Goal: Task Accomplishment & Management: Manage account settings

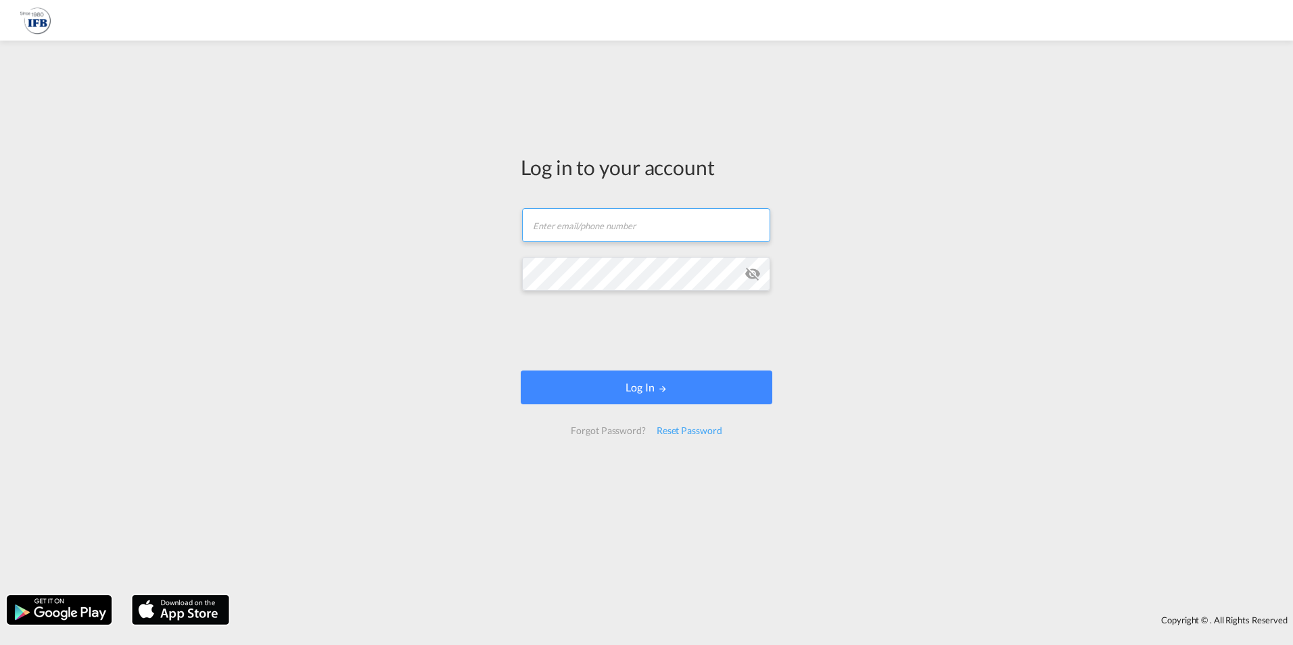
click at [581, 232] on input "text" at bounding box center [646, 225] width 248 height 34
paste input "[EMAIL_ADDRESS][DOMAIN_NAME]"
type input "[EMAIL_ADDRESS][DOMAIN_NAME]"
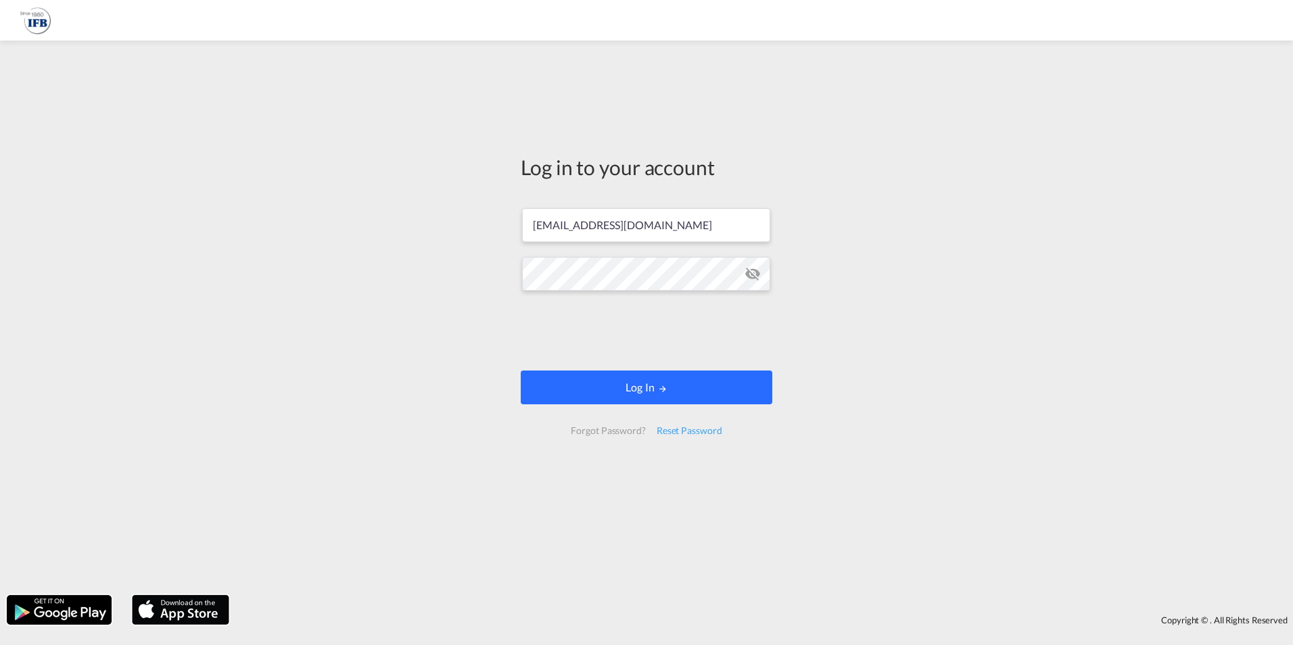
click at [604, 401] on button "Log In" at bounding box center [646, 387] width 251 height 34
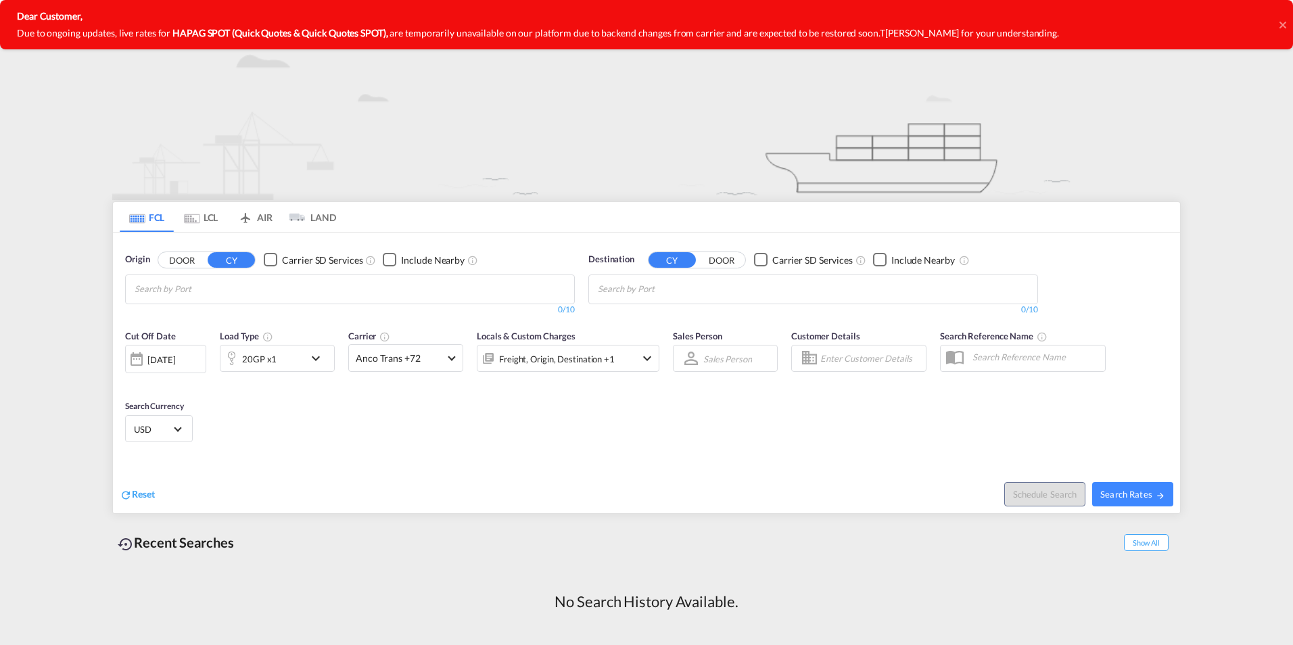
click at [1283, 23] on icon at bounding box center [1281, 24] width 7 height 7
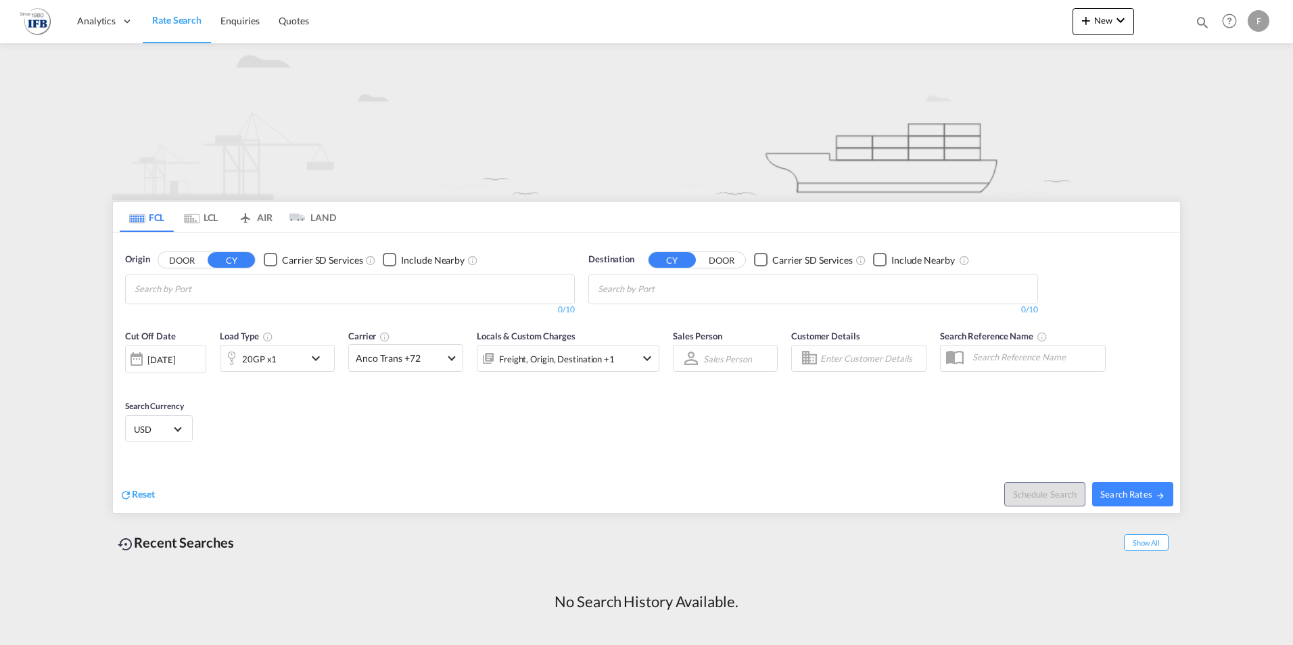
click at [1251, 15] on div "F" at bounding box center [1258, 21] width 22 height 22
click at [1232, 62] on button "My Profile" at bounding box center [1243, 59] width 88 height 27
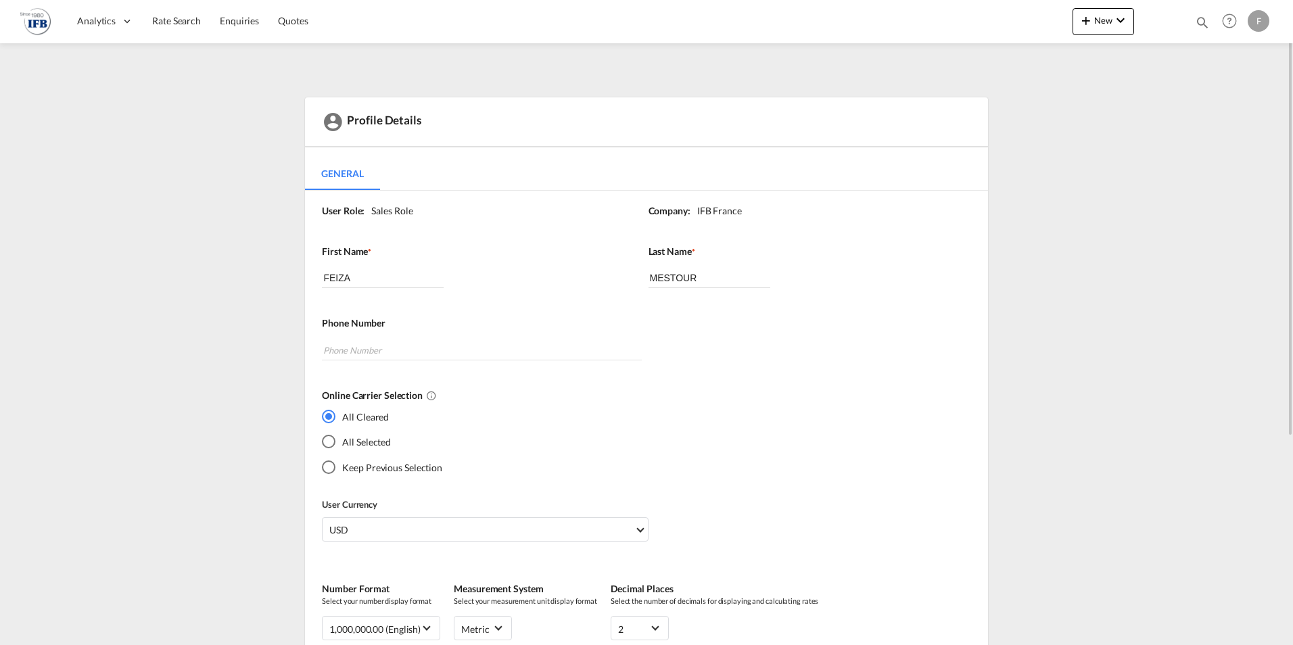
scroll to position [309, 0]
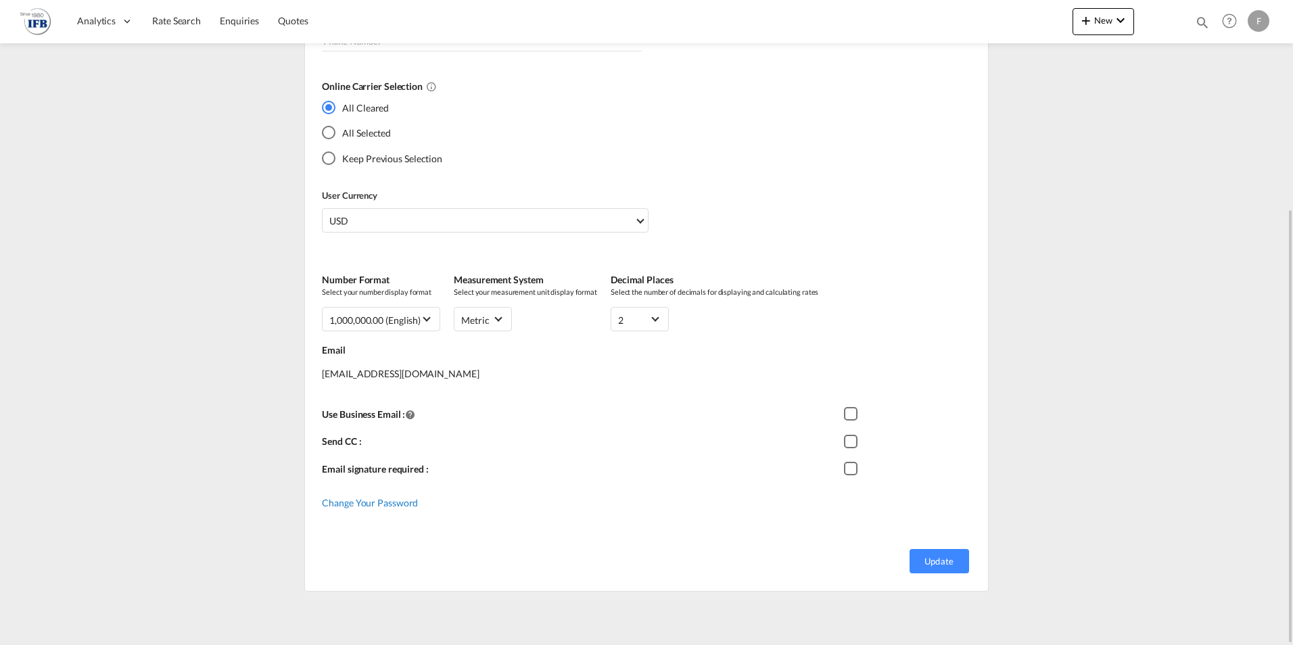
click at [377, 503] on span "Change Your Password" at bounding box center [370, 502] width 96 height 11
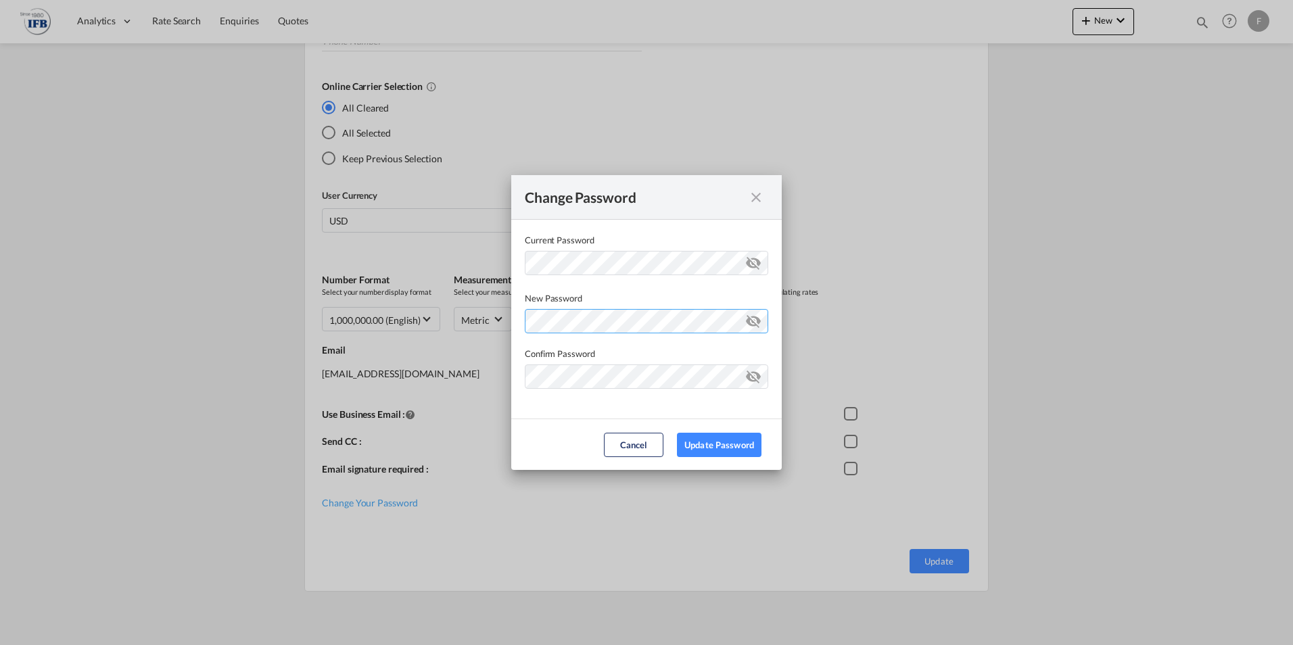
click at [633, 321] on div "Password must contain the following: A special character A number Minimum 8 cha…" at bounding box center [646, 319] width 243 height 28
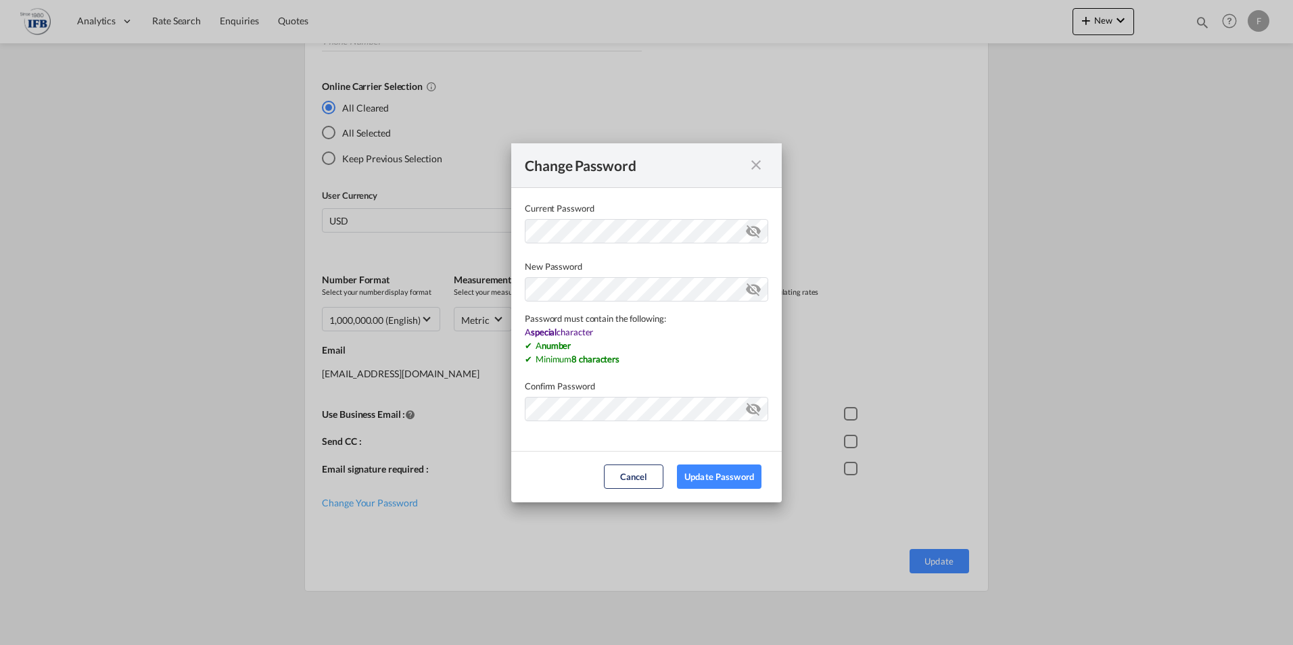
click at [752, 291] on div "New Password Password must contain the following: A special character A number …" at bounding box center [646, 313] width 243 height 106
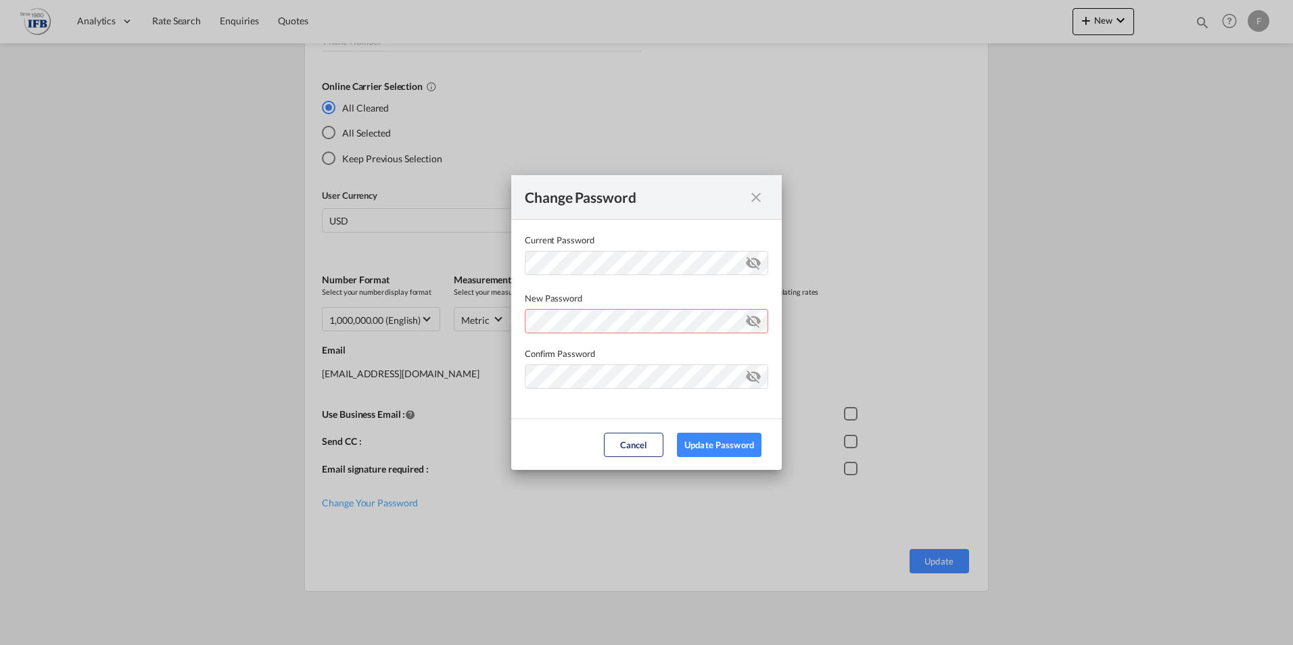
click at [753, 326] on md-icon "icon-eye-off" at bounding box center [753, 318] width 16 height 16
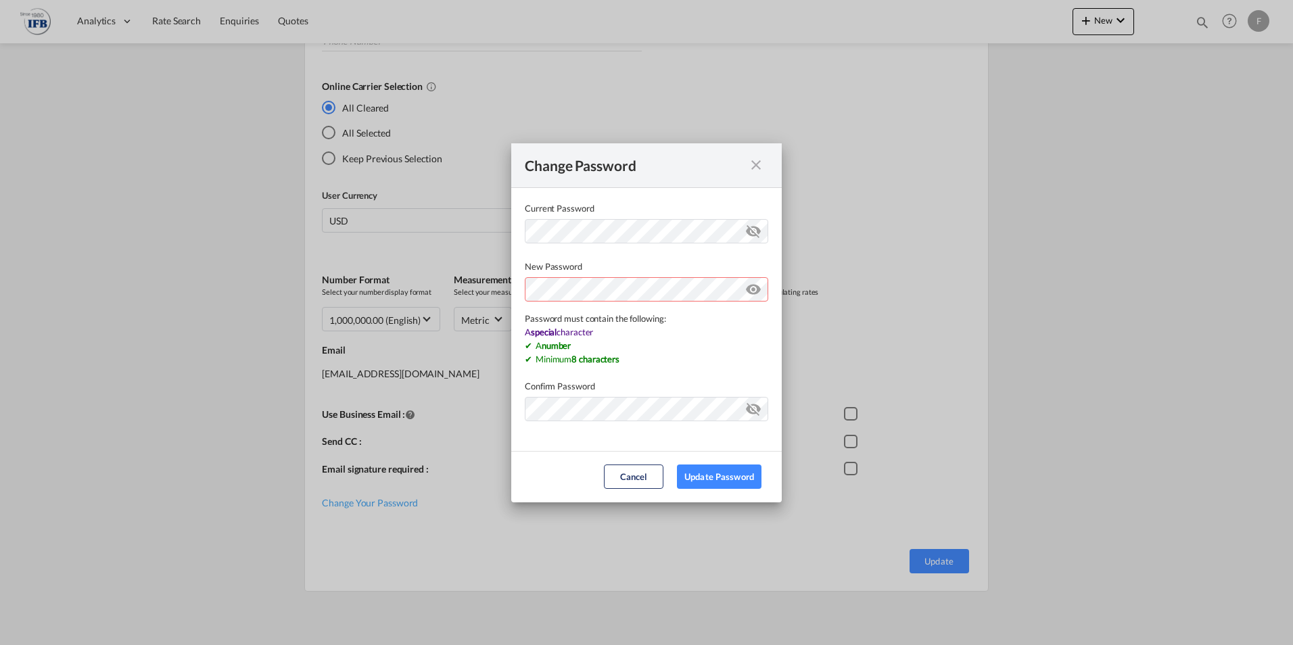
click at [646, 323] on div "Password must contain the following: A special character A number Minimum 8 cha…" at bounding box center [646, 319] width 243 height 93
click at [484, 284] on div "Change Password Current Password New Password Password must contain the followi…" at bounding box center [646, 322] width 1293 height 645
click at [558, 413] on md-dialog-content "Current Password New Password Password must contain the following: A special ch…" at bounding box center [646, 319] width 270 height 263
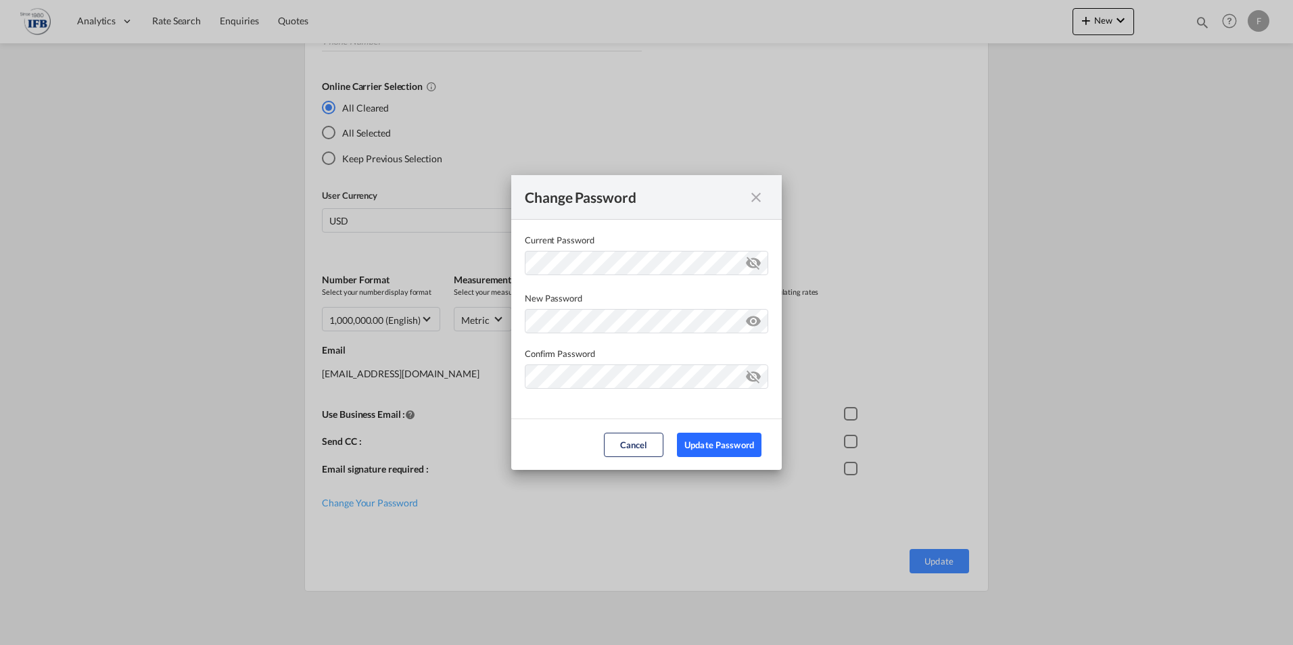
click at [721, 450] on button "Update Password" at bounding box center [719, 445] width 85 height 24
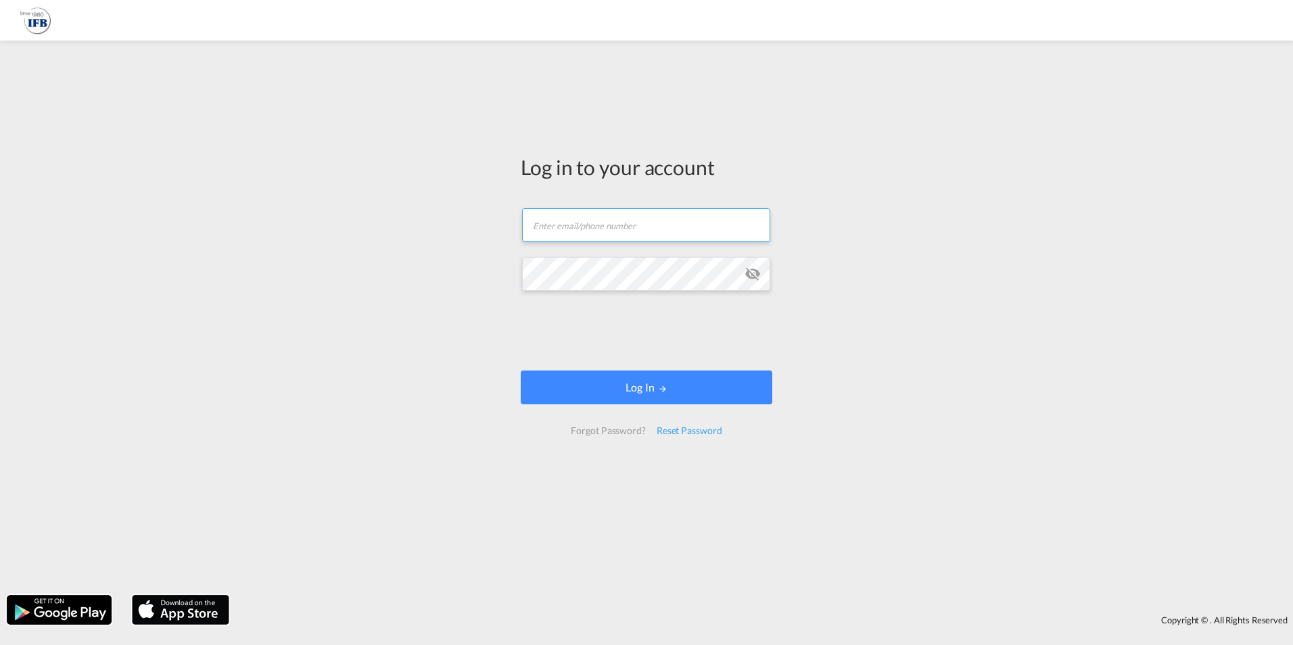
drag, startPoint x: 969, startPoint y: 185, endPoint x: 608, endPoint y: 236, distance: 364.7
click at [608, 237] on input "text" at bounding box center [646, 225] width 248 height 34
type input "[EMAIL_ADDRESS][DOMAIN_NAME]"
drag, startPoint x: 690, startPoint y: 229, endPoint x: 490, endPoint y: 224, distance: 199.5
click at [490, 224] on div "Log in to your account [EMAIL_ADDRESS][DOMAIN_NAME] Password field is required …" at bounding box center [646, 317] width 1293 height 541
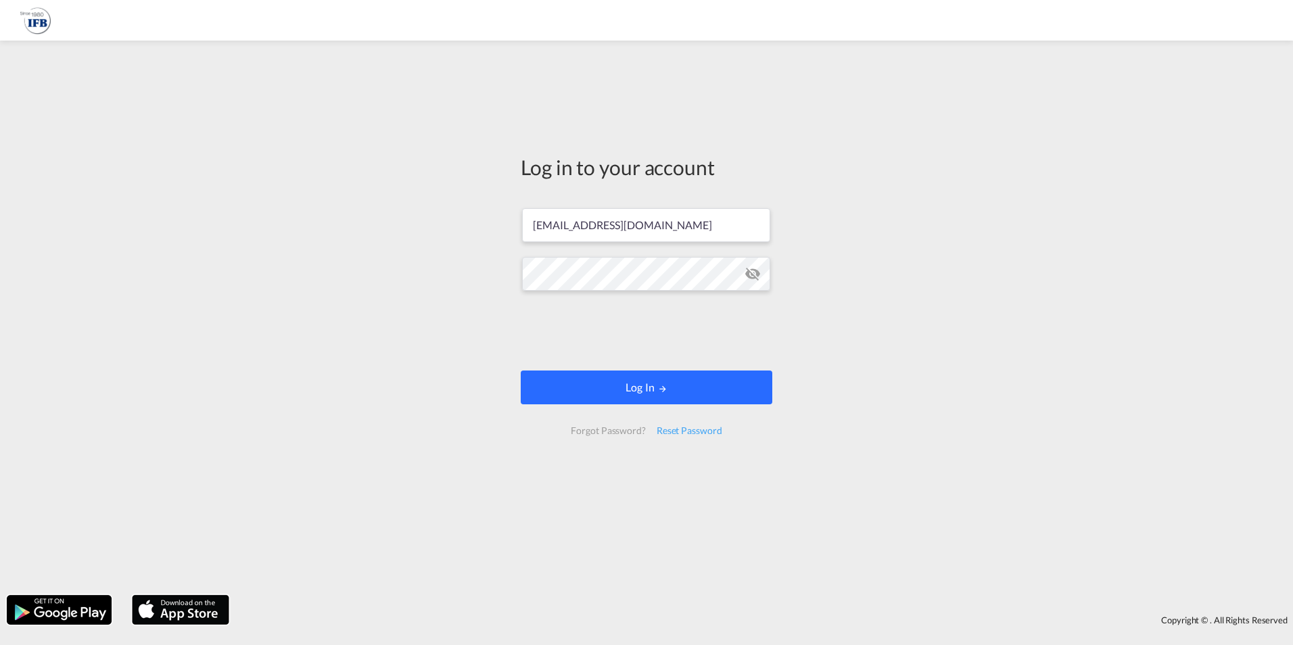
click at [590, 391] on button "Log In" at bounding box center [646, 387] width 251 height 34
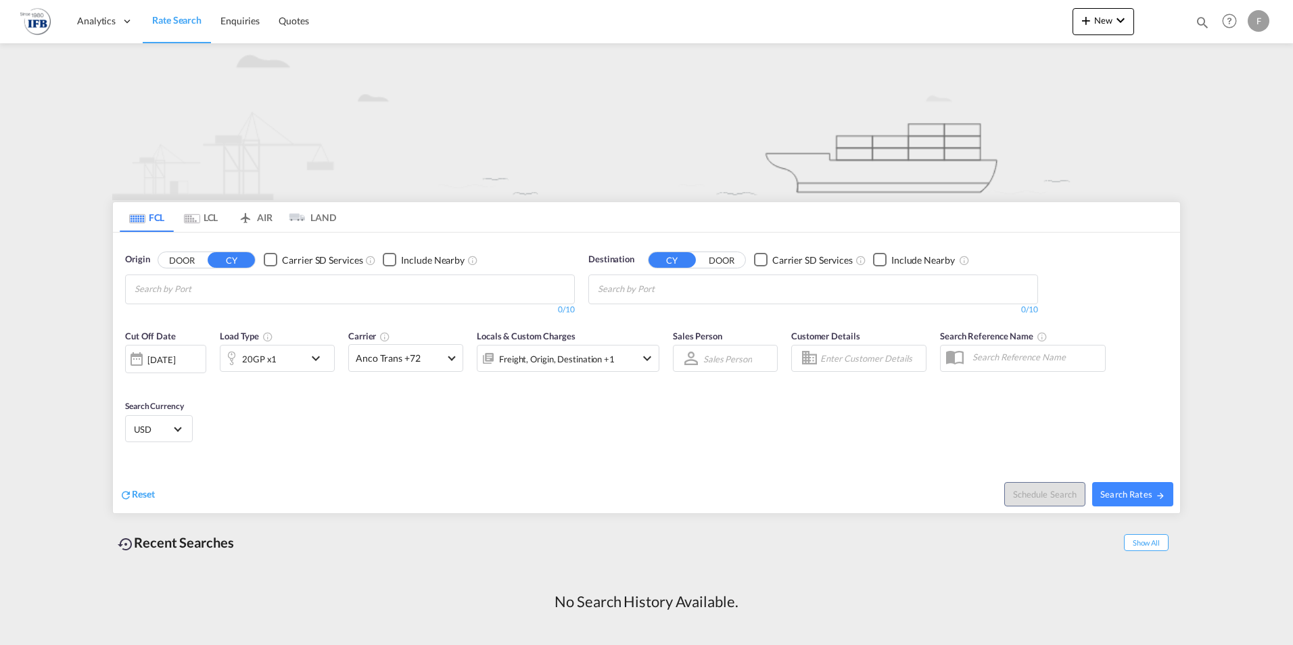
click at [1250, 22] on div "F" at bounding box center [1258, 21] width 22 height 22
